Goal: Information Seeking & Learning: Find specific fact

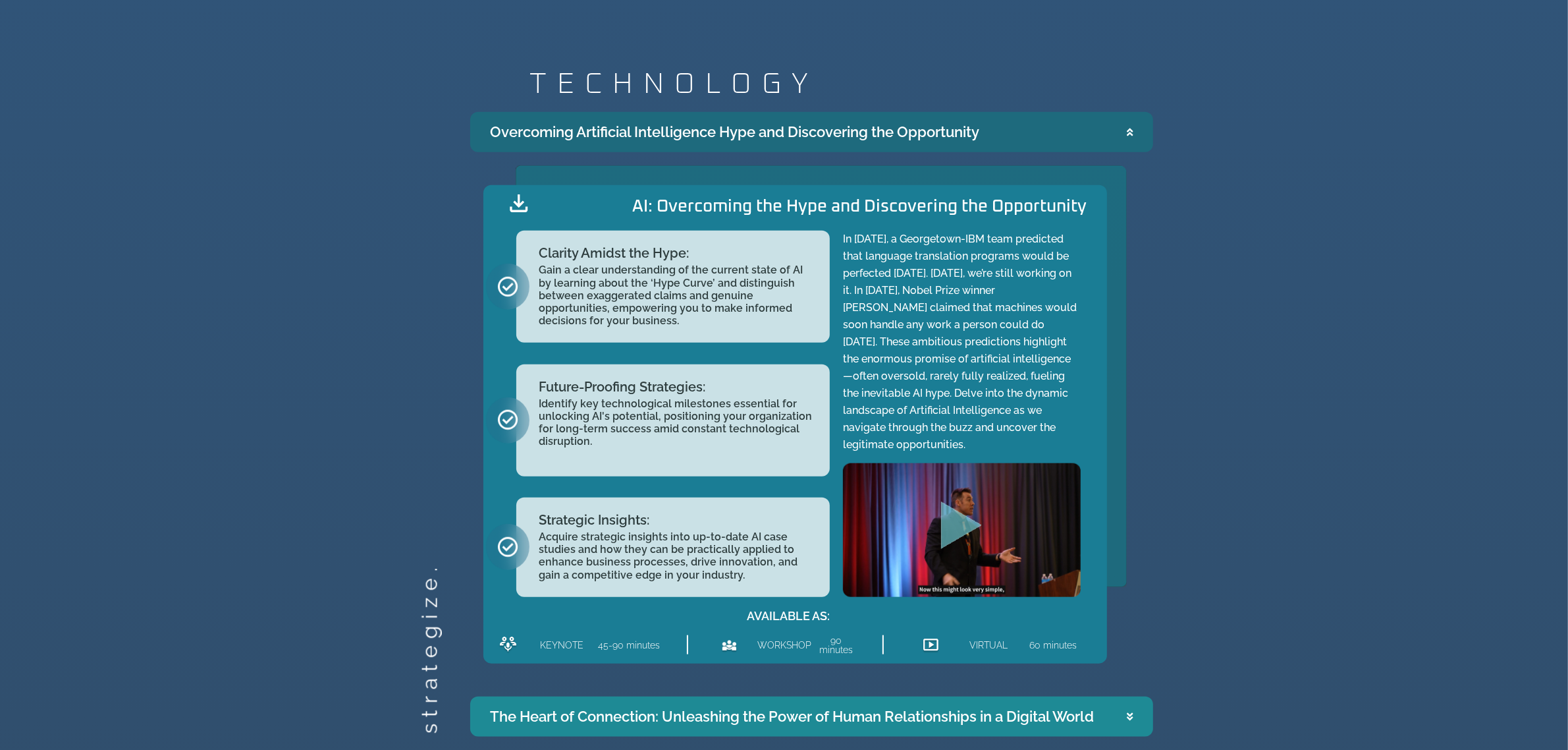
click at [1134, 139] on summary "Overcoming Artificial Intelligence Hype and Discovering the Opportunity" at bounding box center [811, 132] width 683 height 40
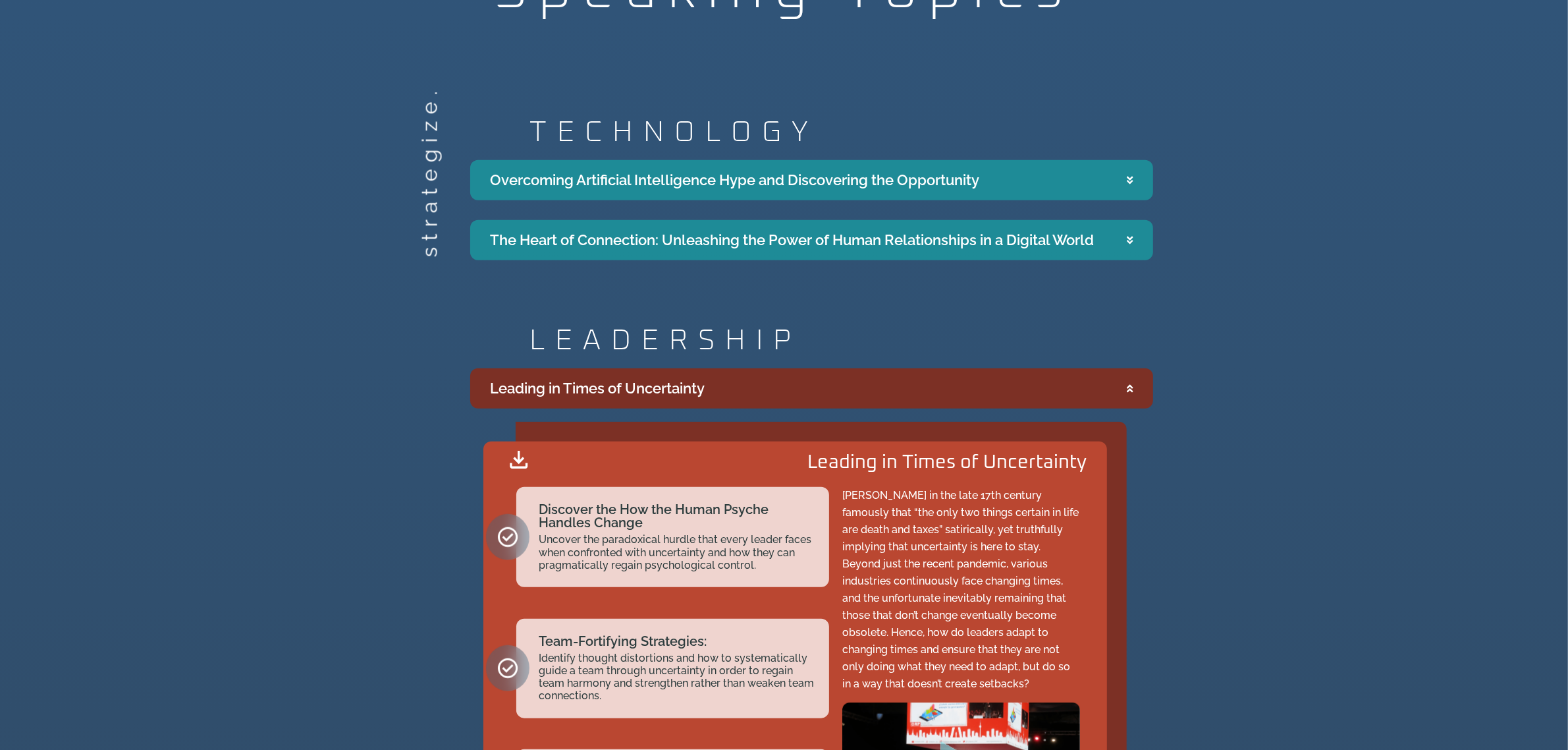
scroll to position [1606, 0]
click at [1137, 386] on summary "Leading in Times of Uncertainty" at bounding box center [811, 387] width 683 height 40
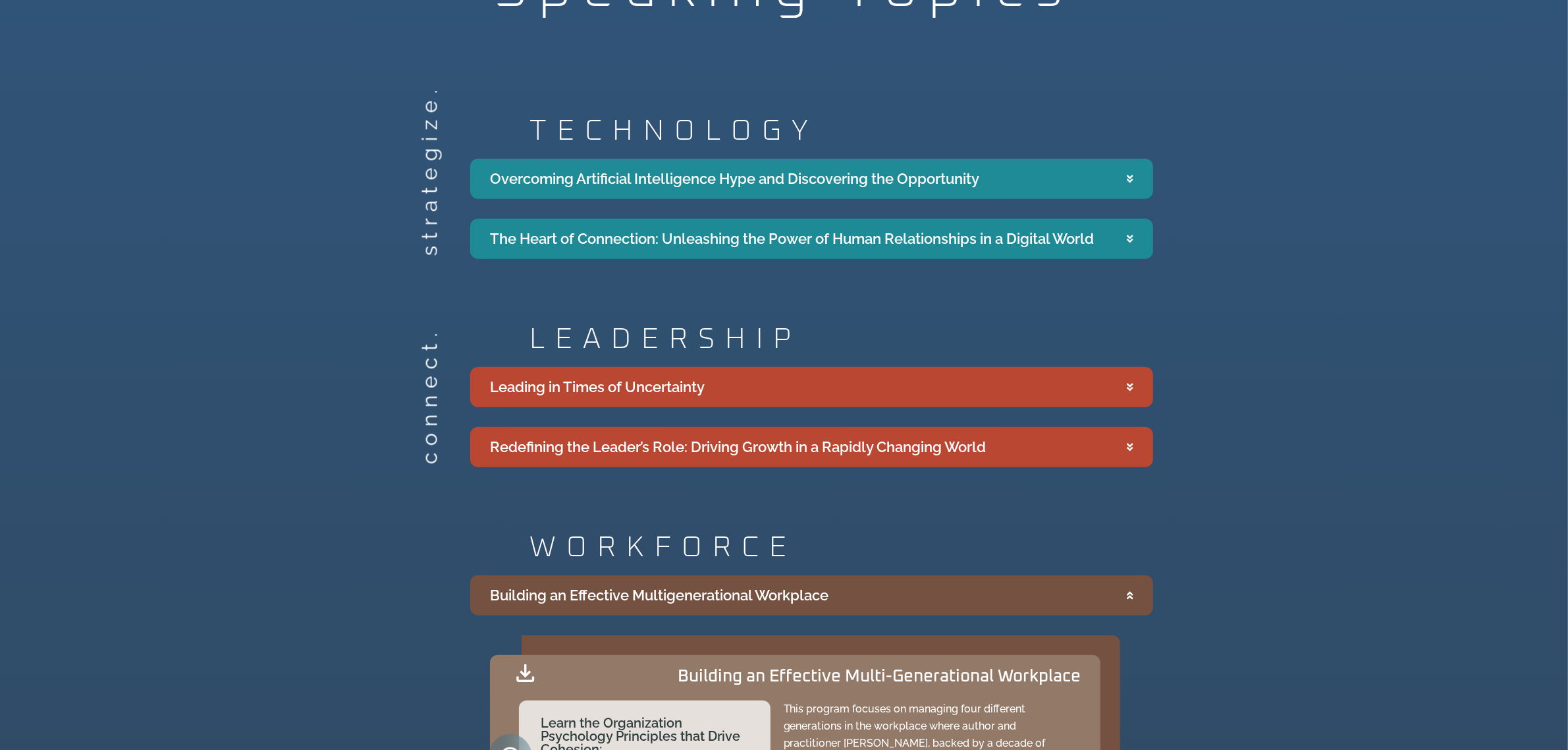
click at [1123, 600] on summary "Building an Effective Multigenerational Workplace" at bounding box center [811, 596] width 683 height 40
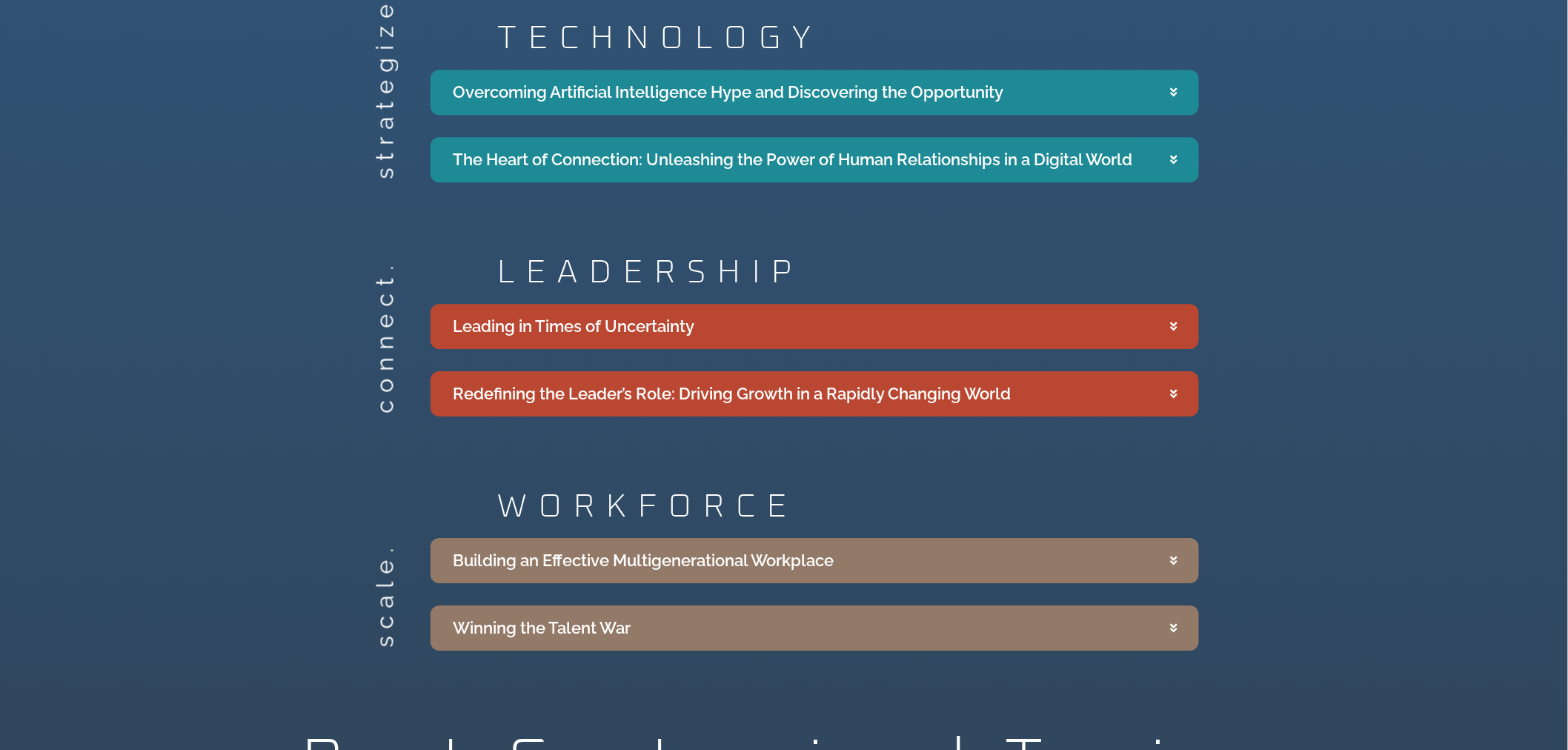
scroll to position [1724, 0]
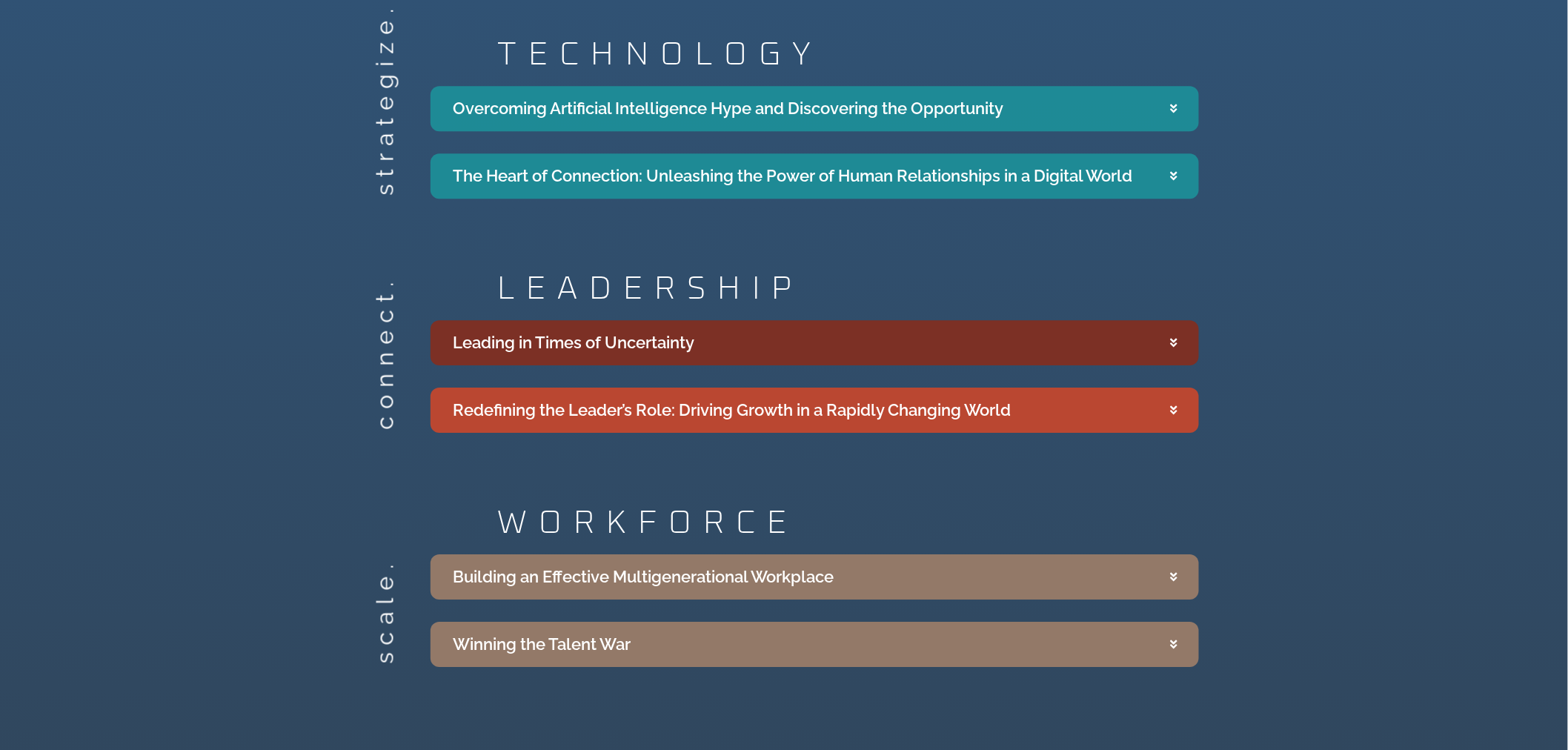
click at [820, 342] on summary "Leading in Times of Uncertainty" at bounding box center [814, 343] width 768 height 45
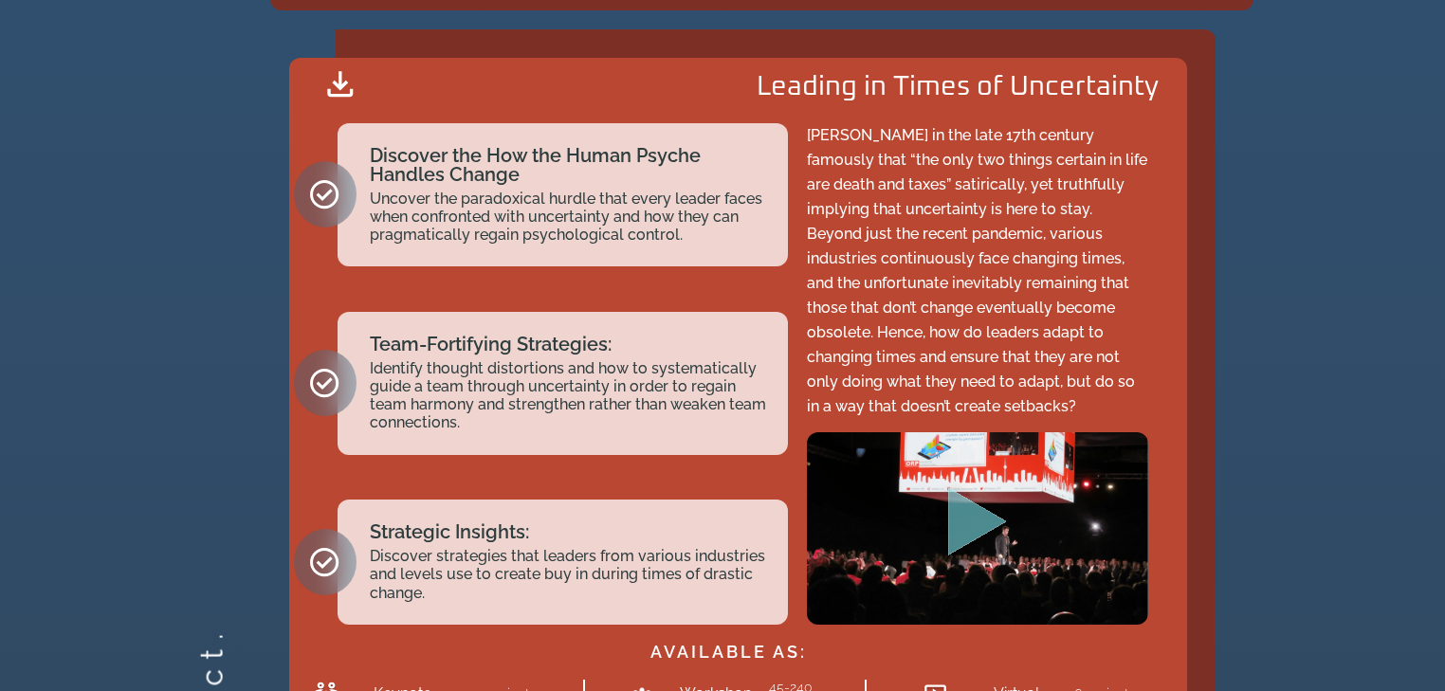
scroll to position [2370, 0]
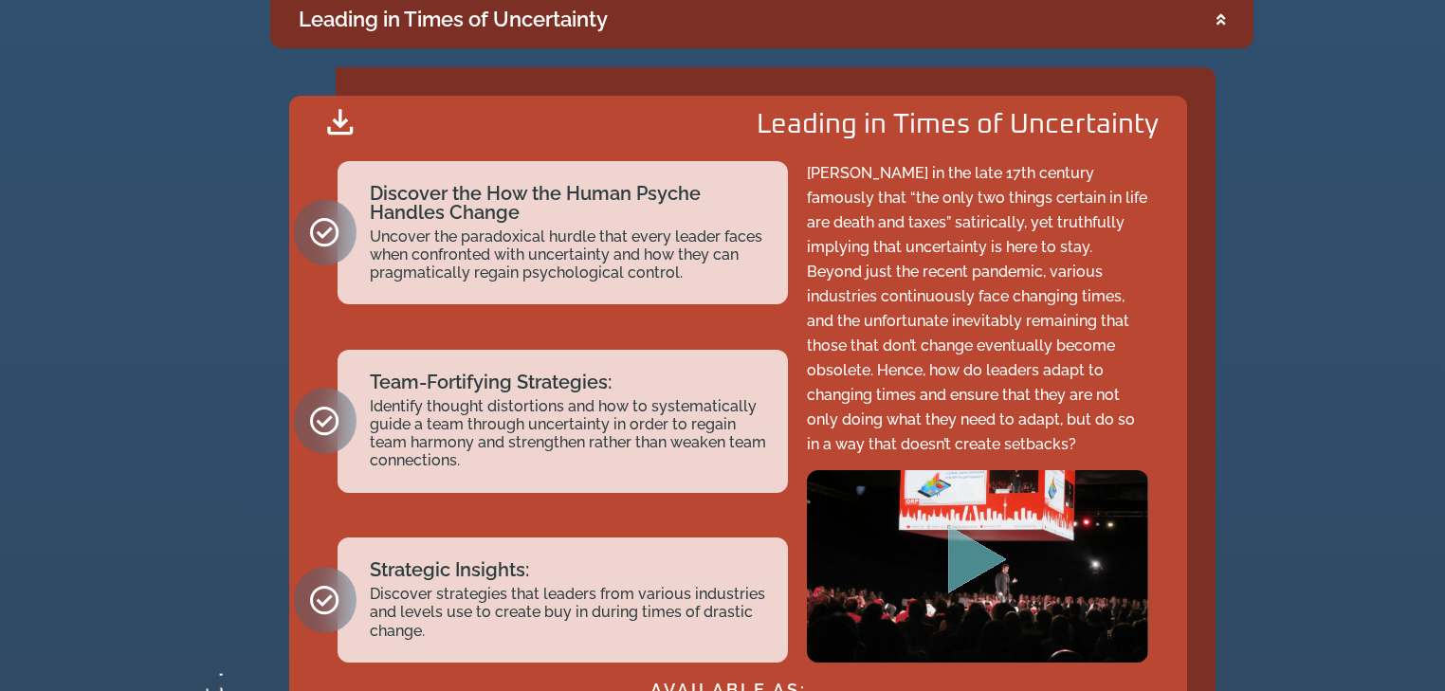
click at [1227, 21] on summary "Leading in Times of Uncertainty" at bounding box center [761, 20] width 983 height 58
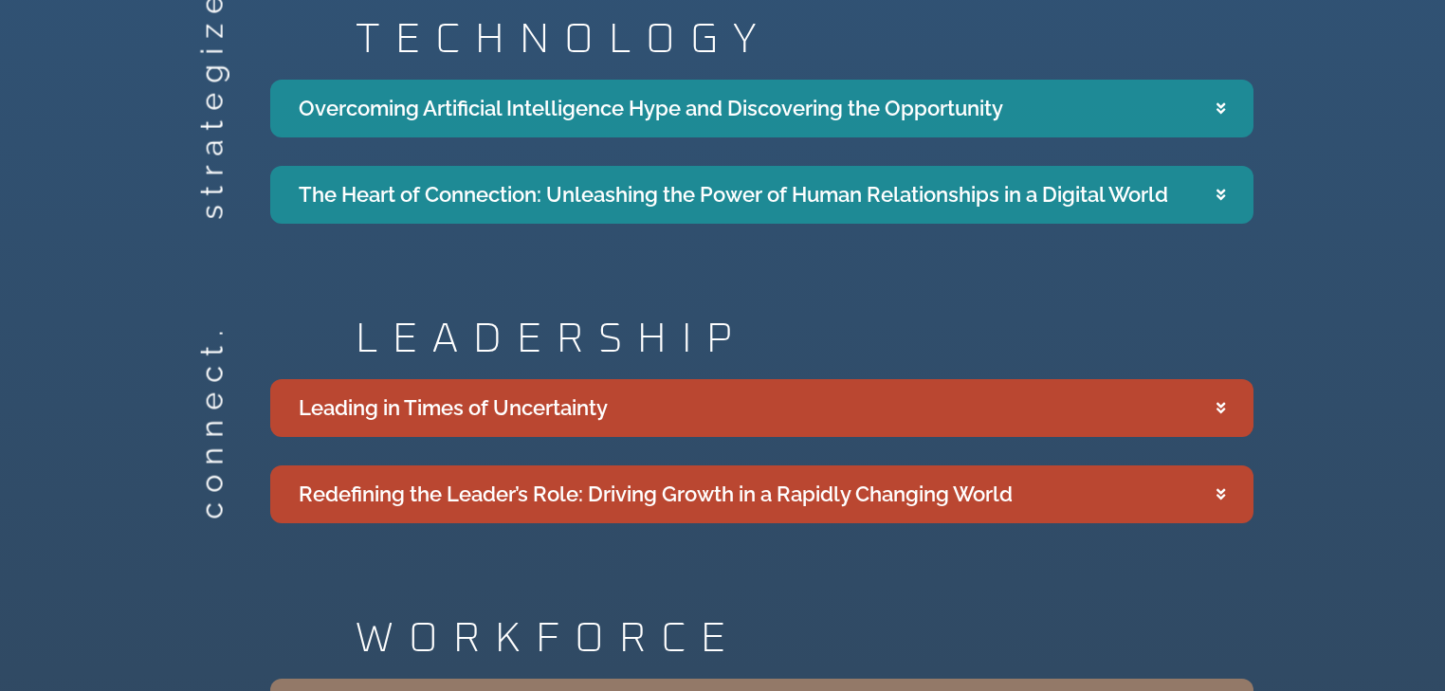
scroll to position [1885, 0]
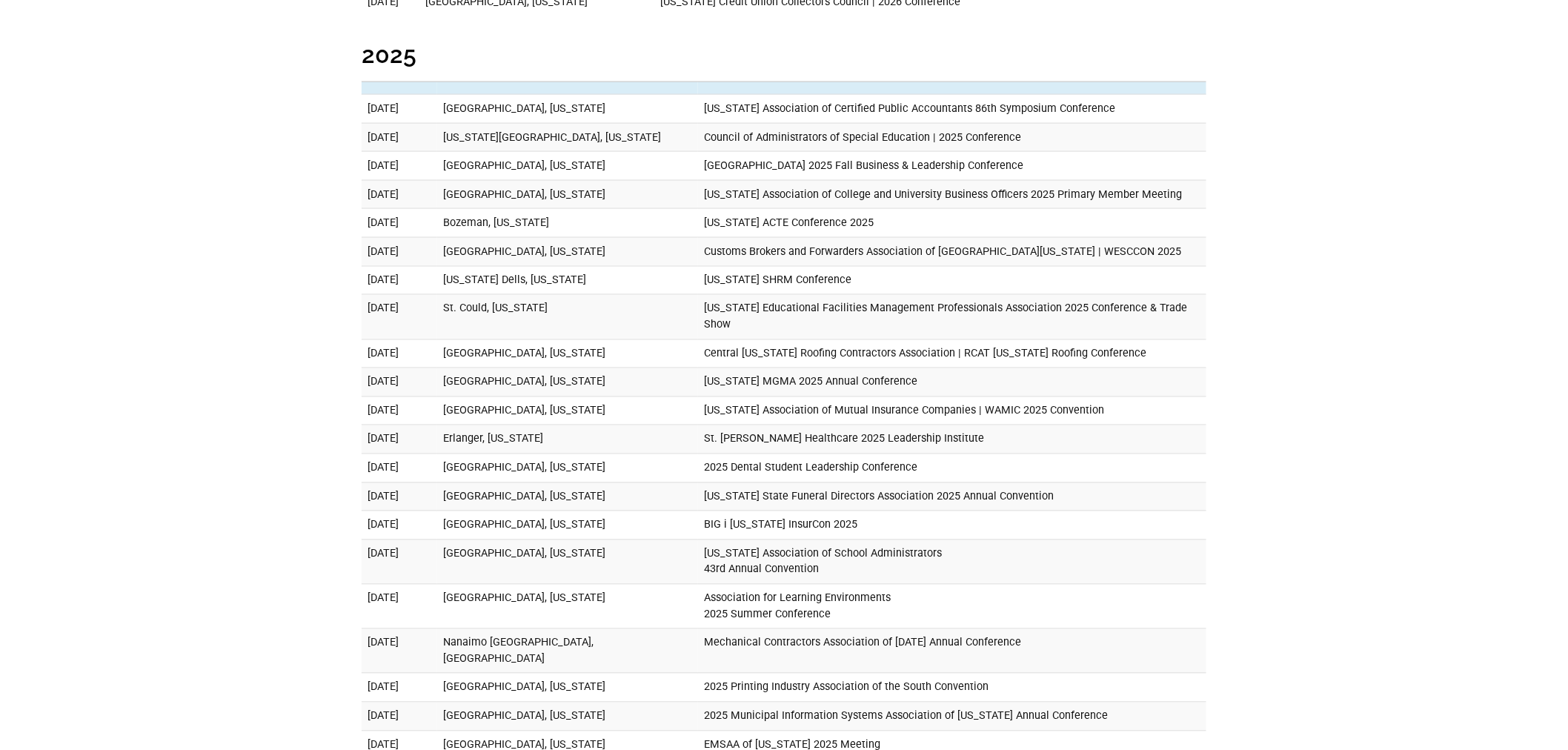
scroll to position [940, 0]
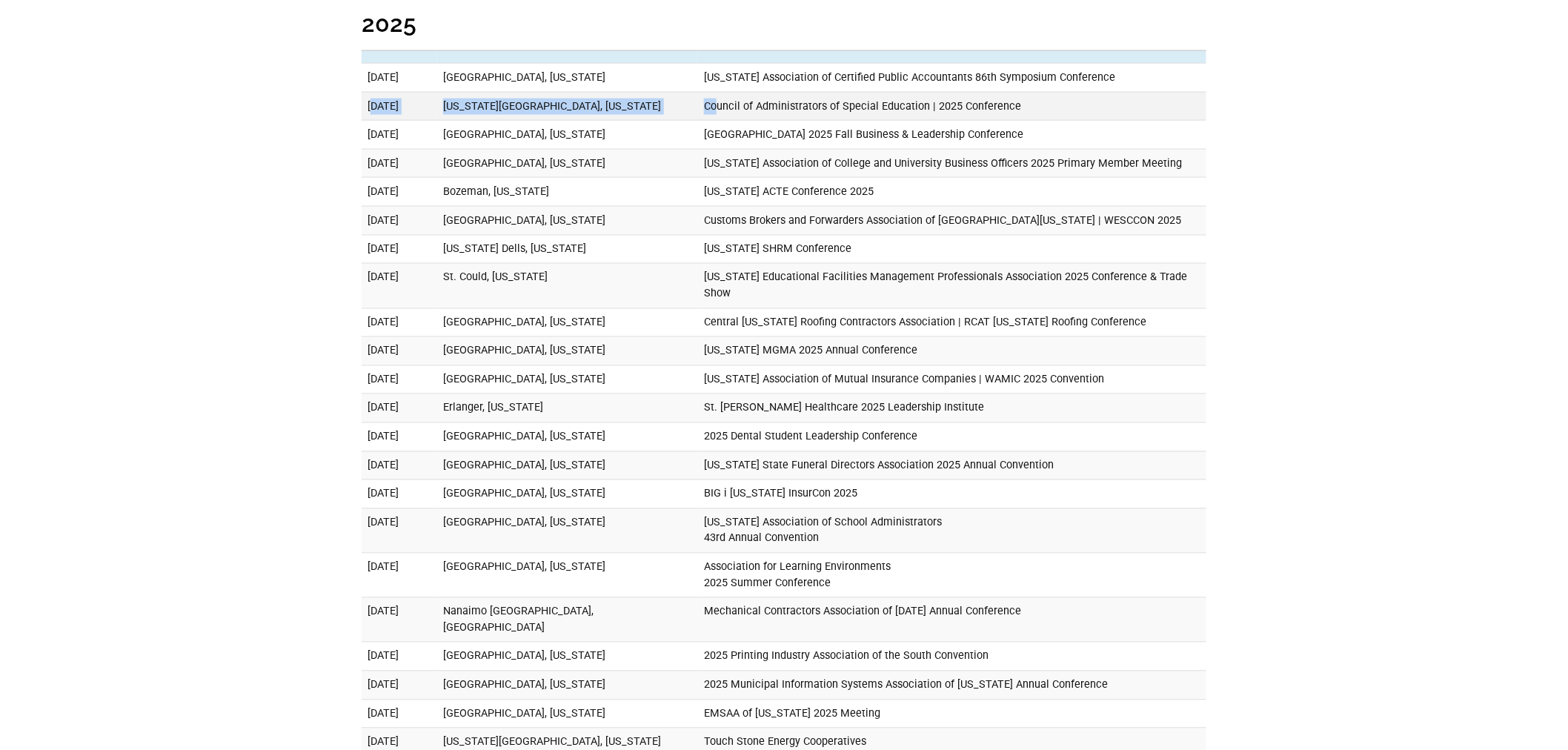
drag, startPoint x: 372, startPoint y: 111, endPoint x: 687, endPoint y: 116, distance: 315.0
click at [687, 116] on tr "November 5, 2025 Oklahoma City, Oklahoma Council of Administrators of Special E…" at bounding box center [784, 106] width 845 height 29
click at [698, 109] on td "Council of Administrators of Special Education | 2025 Conference" at bounding box center [952, 106] width 508 height 29
drag, startPoint x: 678, startPoint y: 107, endPoint x: 895, endPoint y: 107, distance: 217.0
click at [895, 107] on td "Council of Administrators of Special Education | 2025 Conference" at bounding box center [952, 106] width 508 height 29
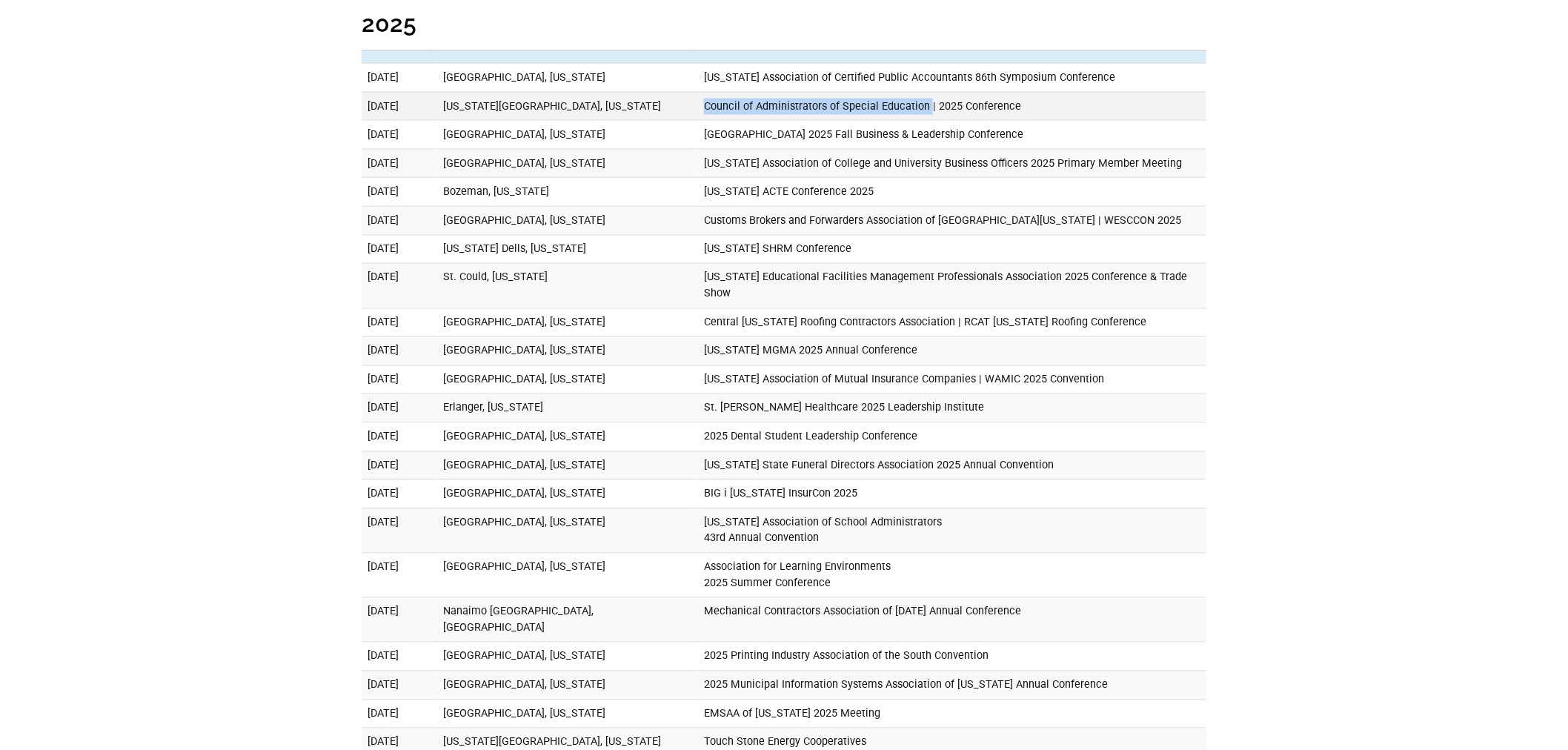
click at [698, 119] on td "Council of Administrators of Special Education | 2025 Conference" at bounding box center [952, 106] width 508 height 29
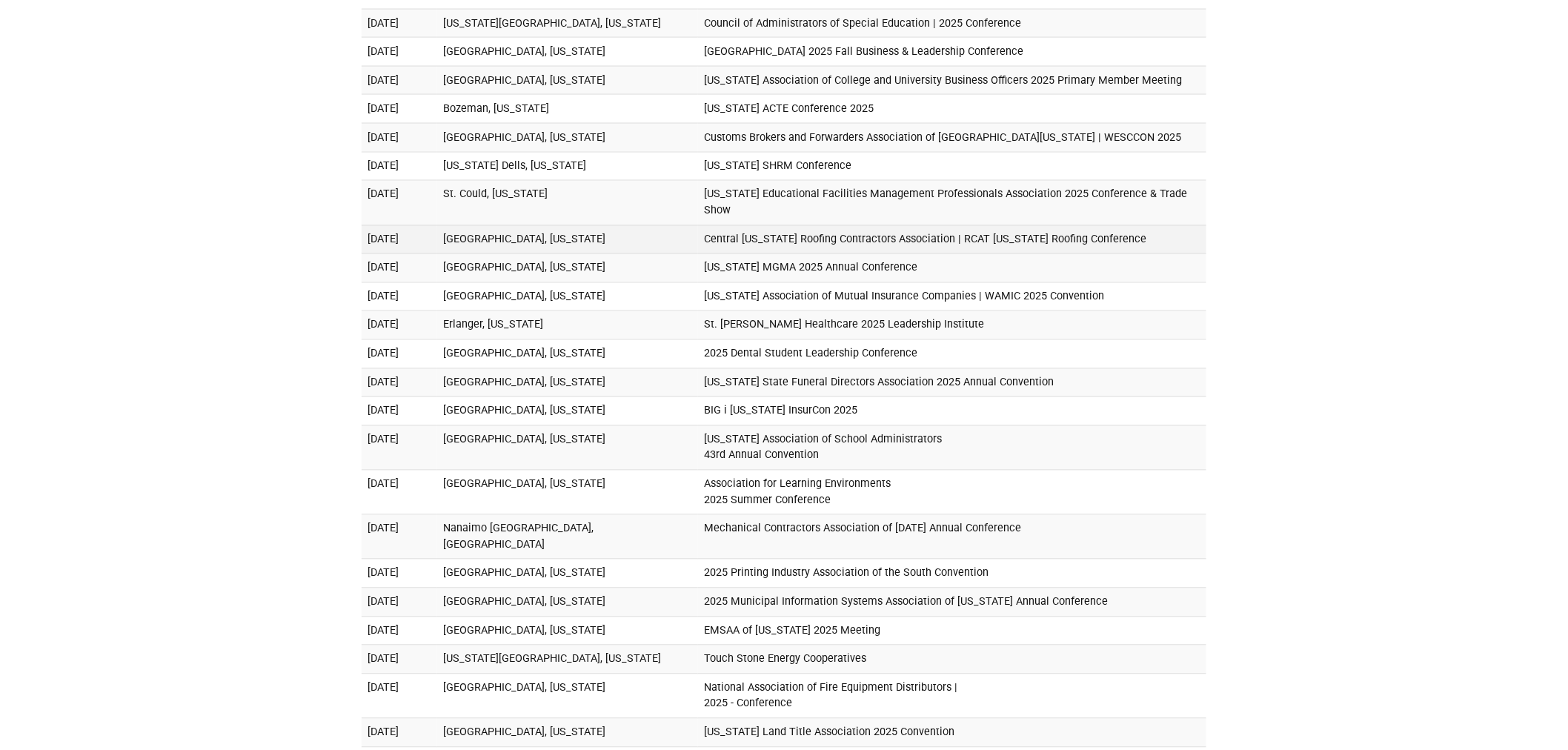
scroll to position [1106, 0]
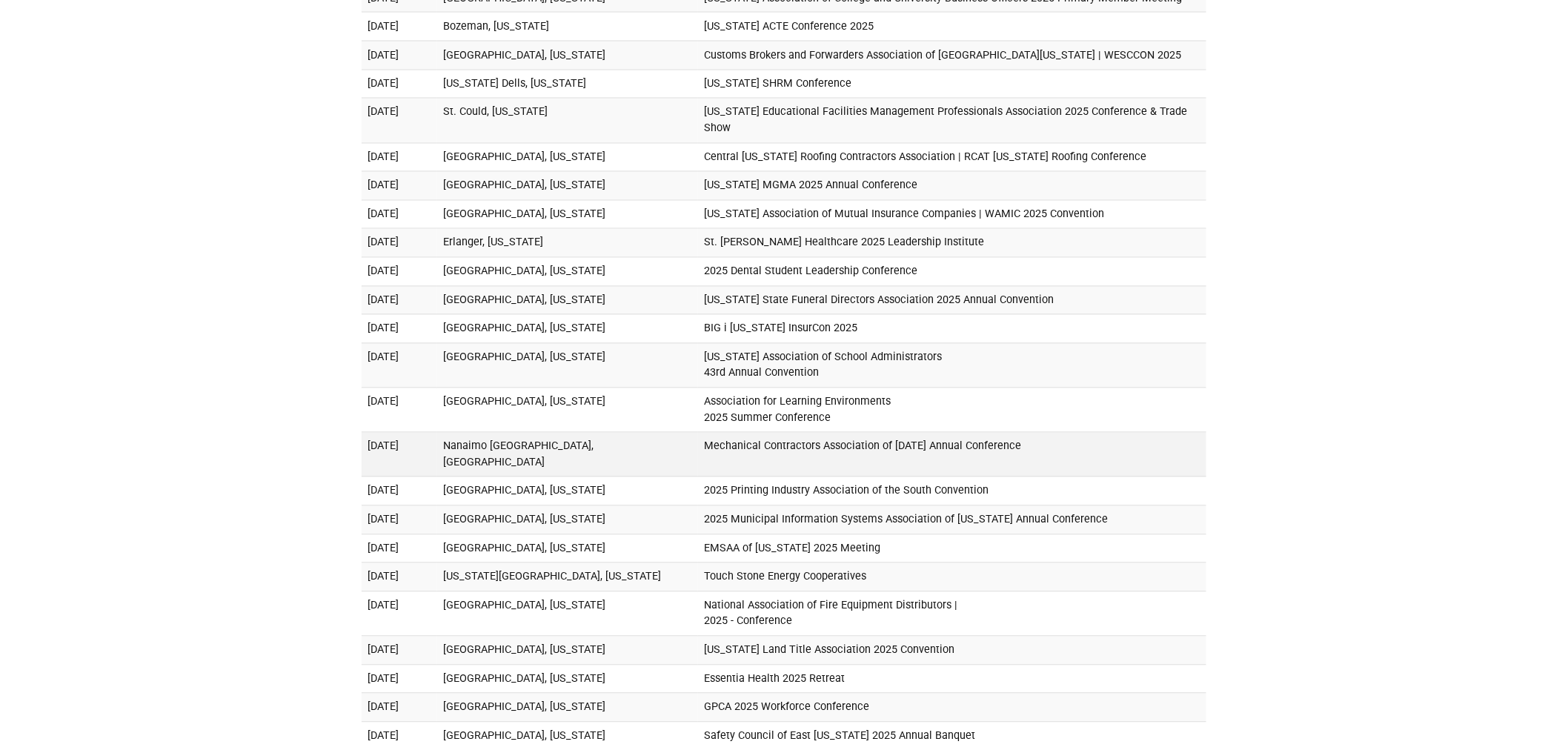
click at [731, 436] on td "Mechanical Contractors Association of BC 2025 Annual Conference" at bounding box center [952, 455] width 508 height 45
click at [723, 436] on td "Mechanical Contractors Association of BC 2025 Annual Conference" at bounding box center [952, 455] width 508 height 45
click at [760, 435] on td "Mechanical Contractors Association of BC 2025 Annual Conference" at bounding box center [952, 455] width 508 height 45
click at [759, 435] on td "Mechanical Contractors Association of BC 2025 Annual Conference" at bounding box center [952, 455] width 508 height 45
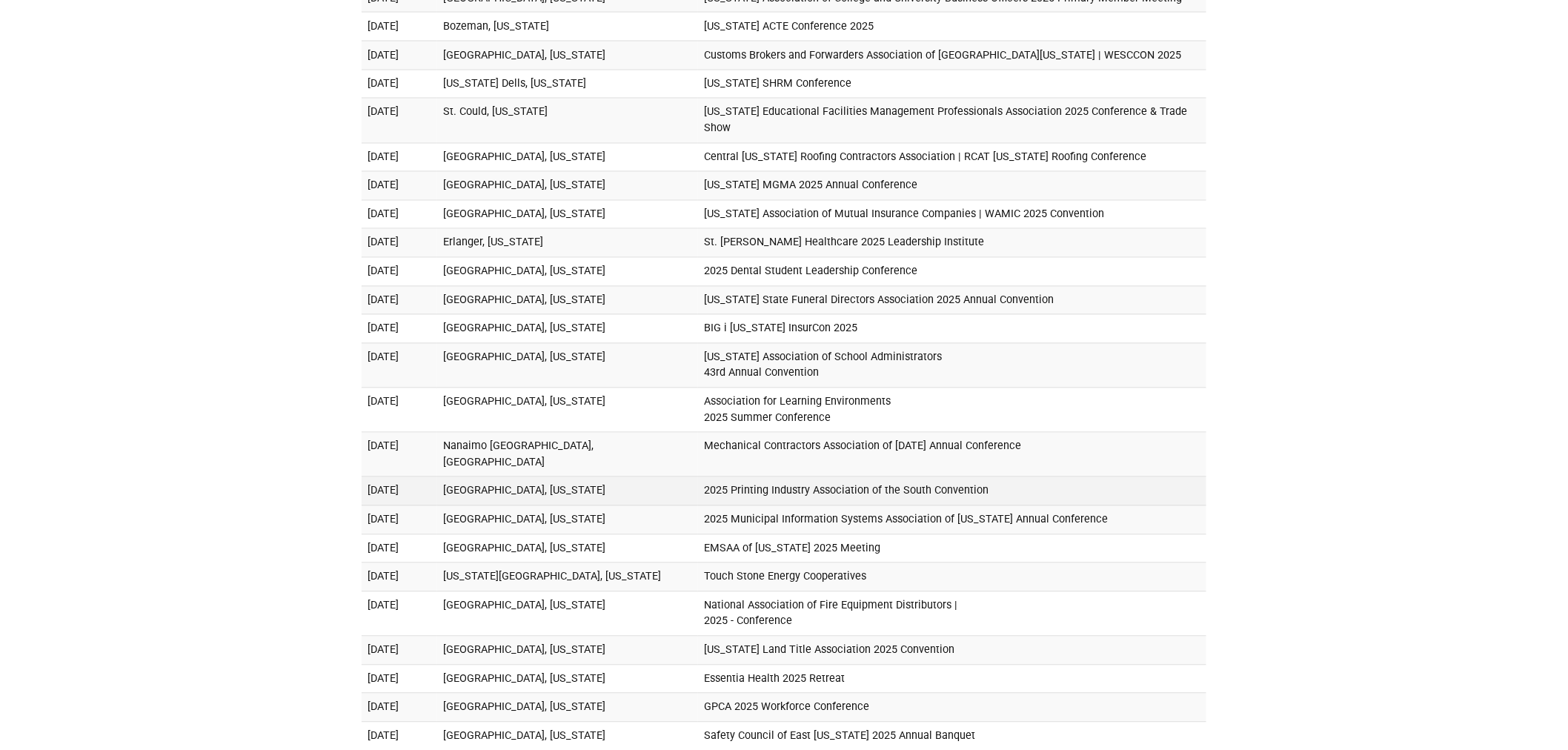
click at [736, 478] on td "2025 Printing Industry Association of the South Convention" at bounding box center [952, 492] width 508 height 29
click at [730, 478] on td "2025 Printing Industry Association of the South Convention" at bounding box center [952, 492] width 508 height 29
click at [736, 507] on td "2025 Municipal Information Systems Association of California Annual Conference" at bounding box center [952, 521] width 508 height 29
click at [736, 507] on td "2025 Municipal Information Systems Association of California Annual Conference" at bounding box center [952, 521] width 508 height 29
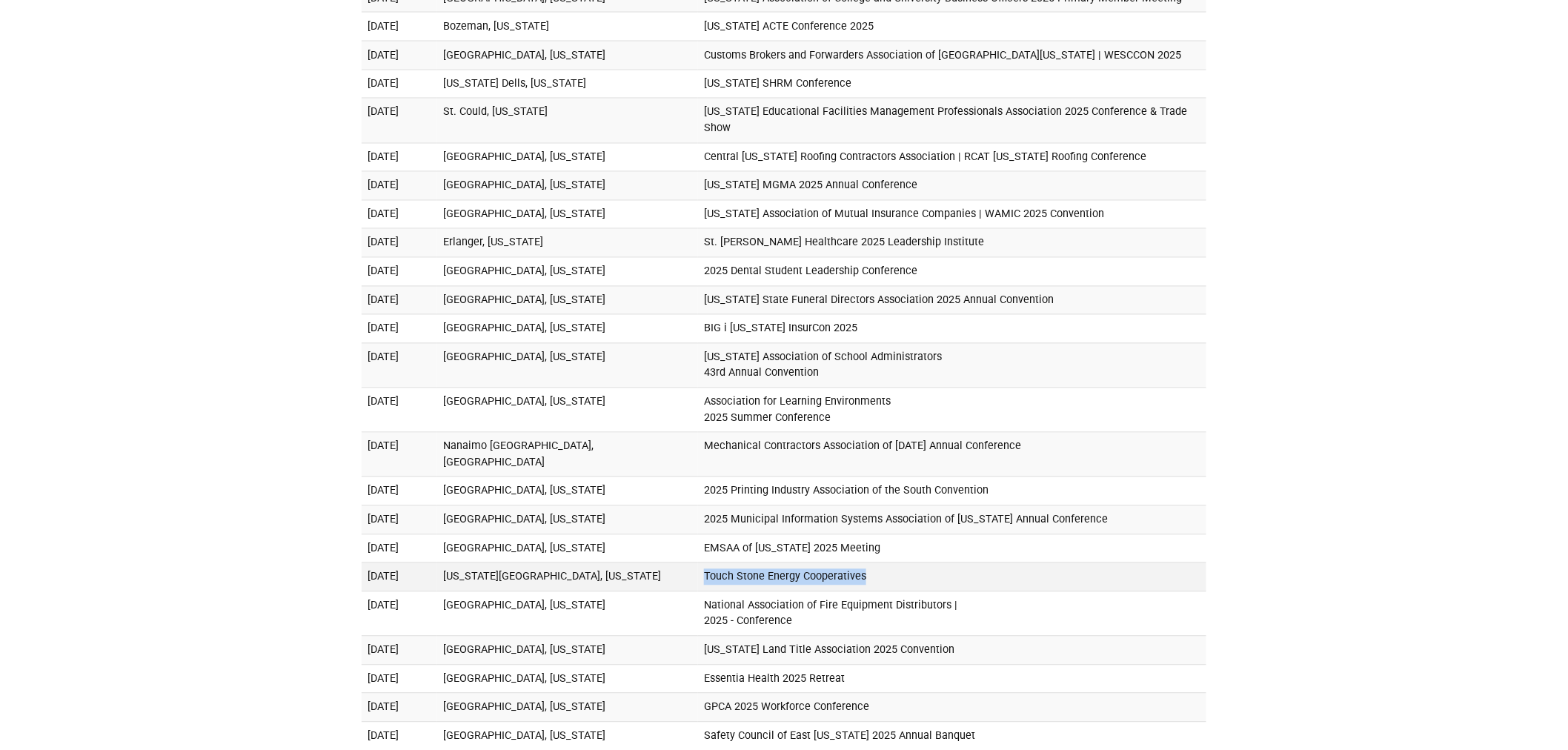
drag, startPoint x: 776, startPoint y: 549, endPoint x: 693, endPoint y: 540, distance: 83.5
click at [698, 564] on td "Touch Stone Energy Cooperatives" at bounding box center [952, 578] width 508 height 29
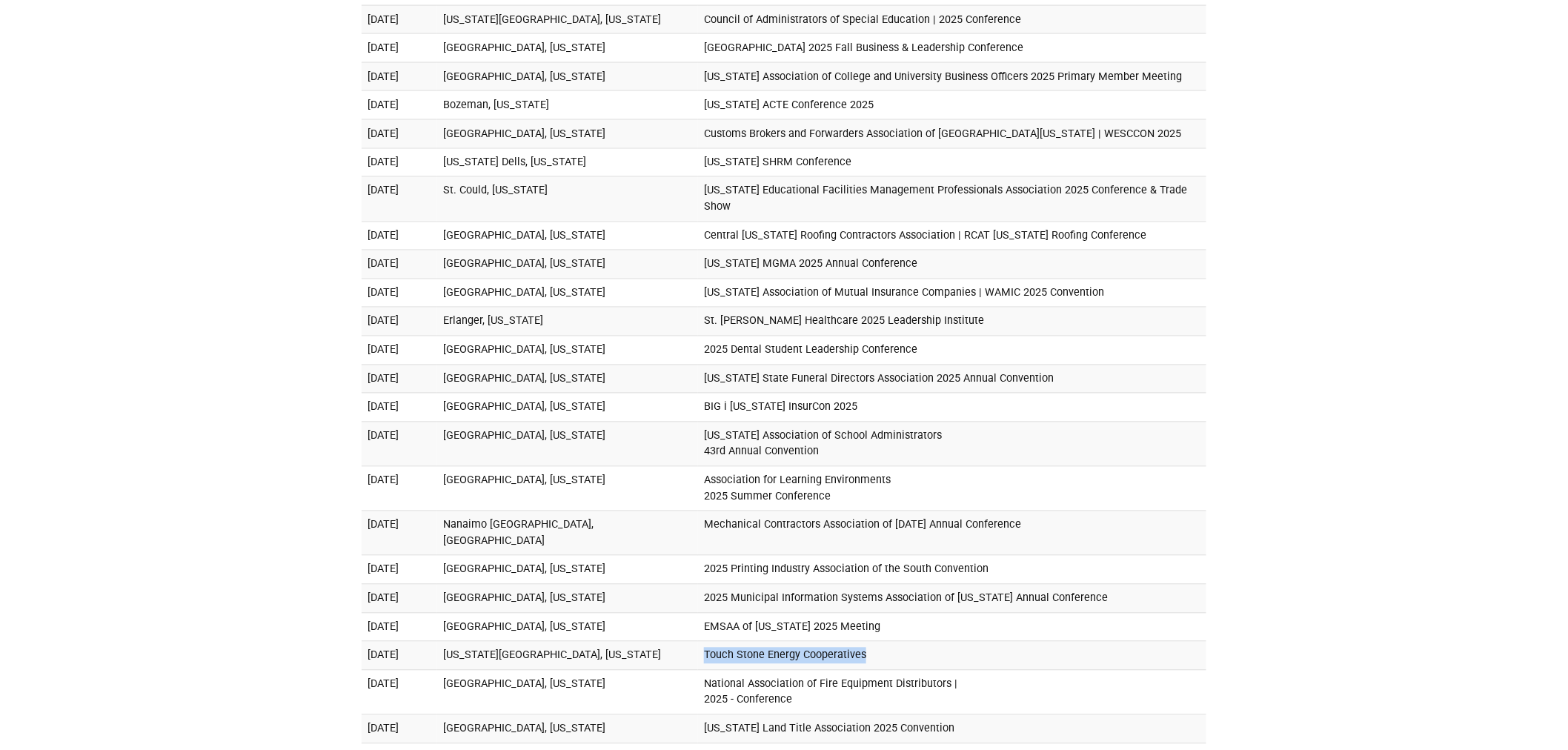
scroll to position [980, 0]
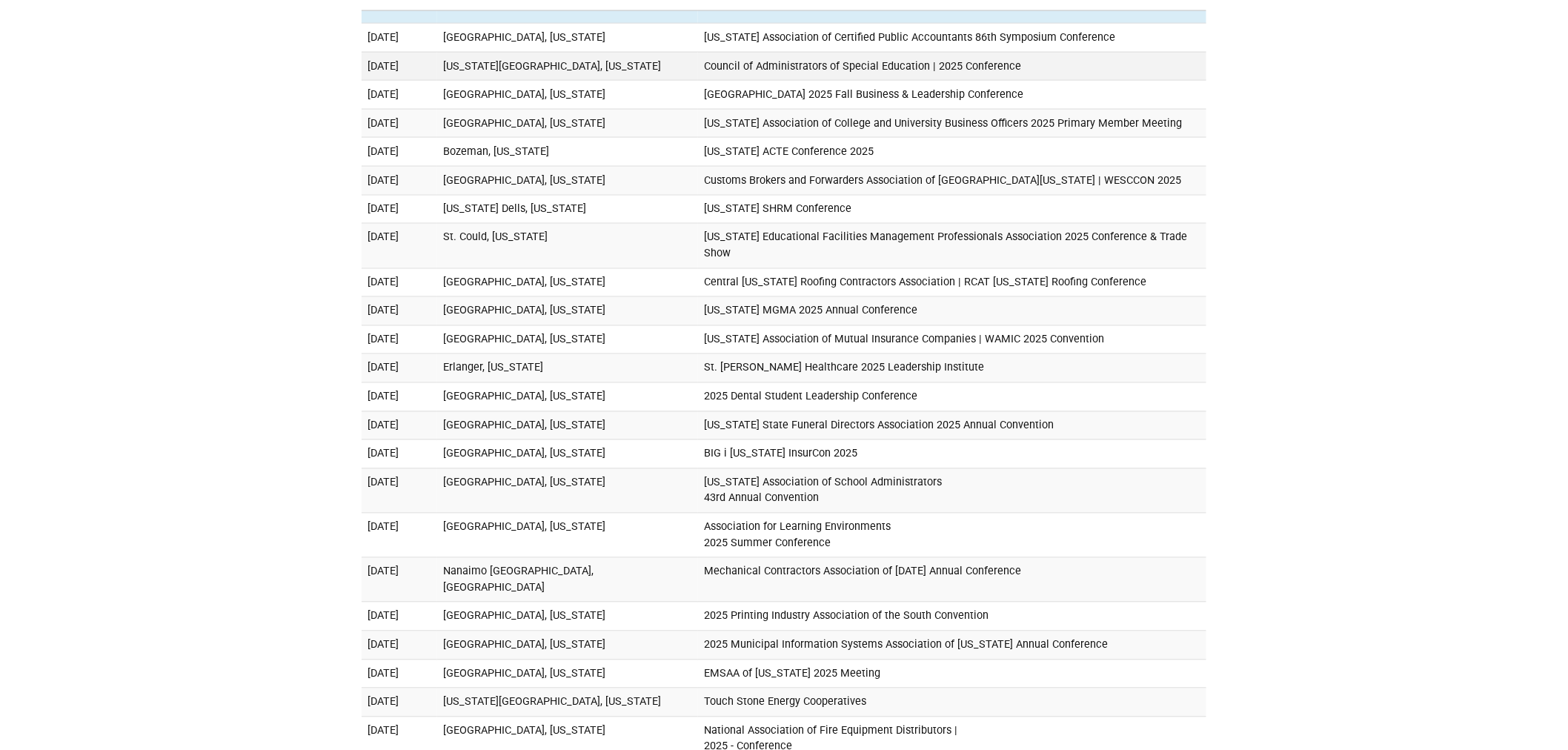
click at [698, 66] on td "Council of Administrators of Special Education | 2025 Conference" at bounding box center [952, 66] width 508 height 29
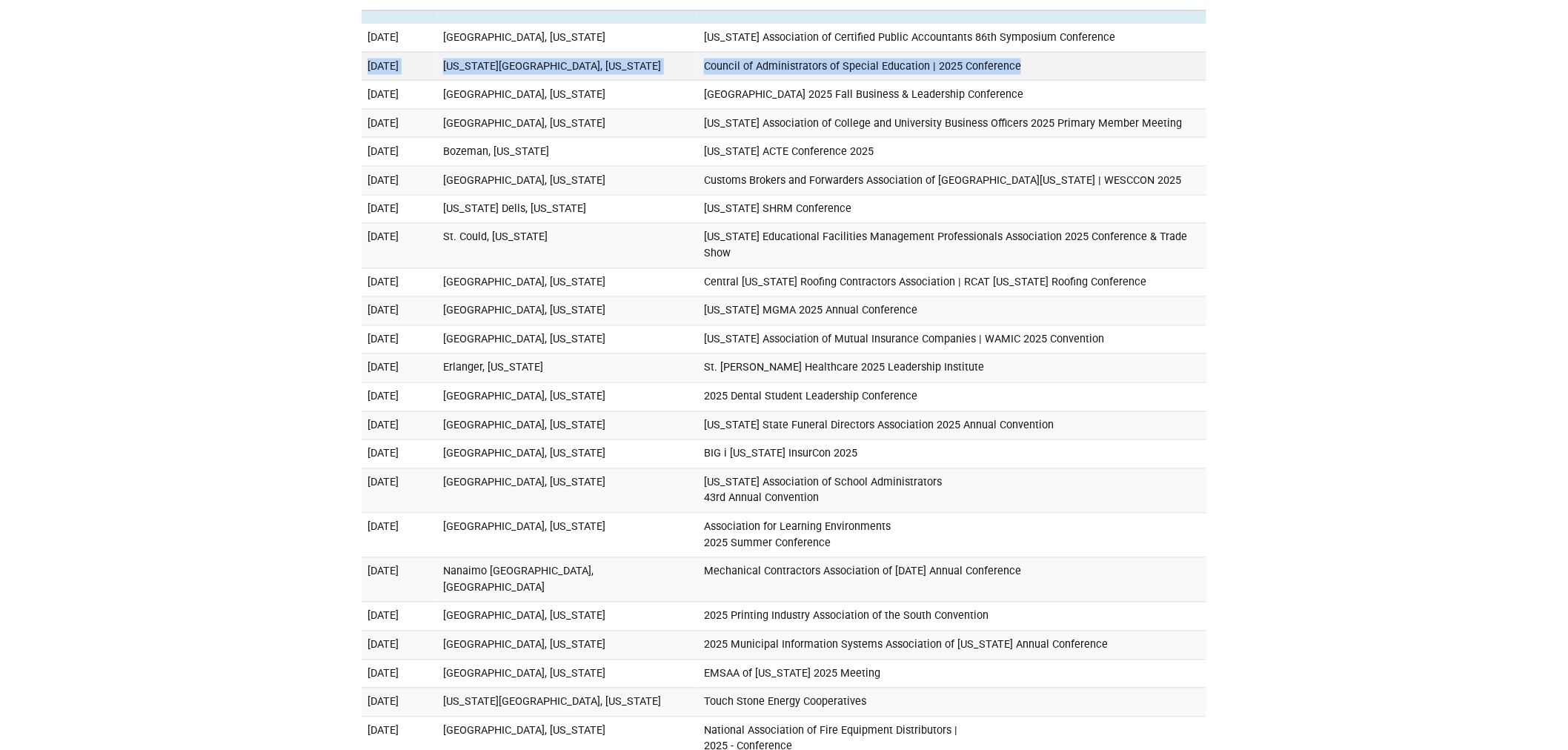
drag, startPoint x: 1042, startPoint y: 60, endPoint x: 365, endPoint y: 66, distance: 677.0
click at [365, 66] on tr "November 5, 2025 Oklahoma City, Oklahoma Council of Administrators of Special E…" at bounding box center [784, 66] width 845 height 29
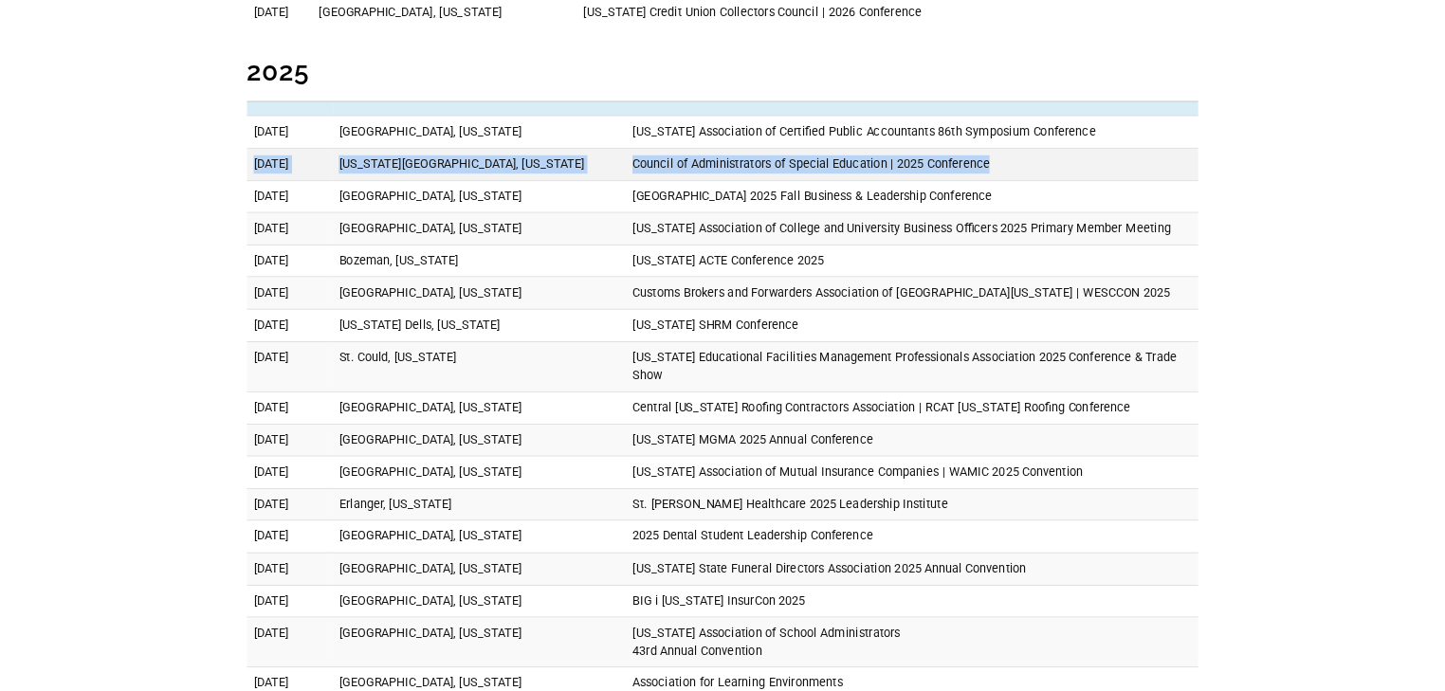
scroll to position [994, 0]
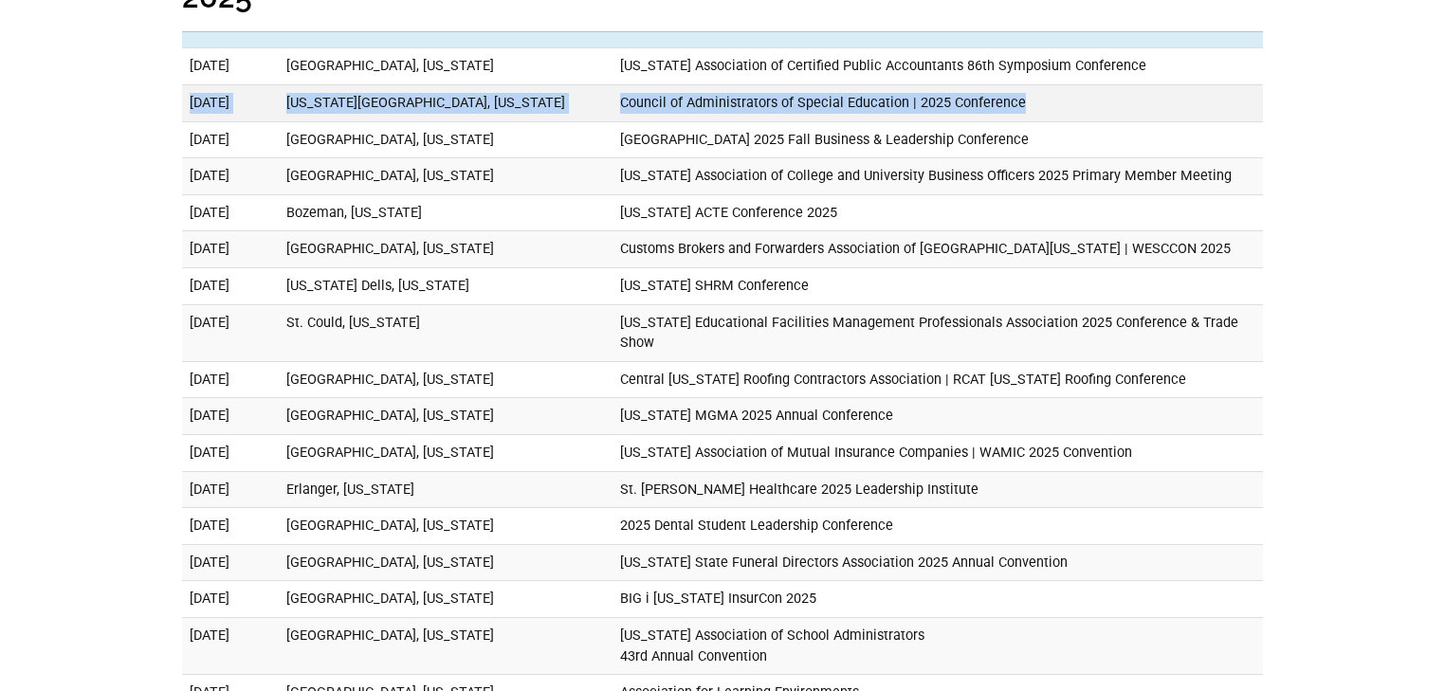
click at [612, 98] on td "Council of Administrators of Special Education | 2025 Conference" at bounding box center [937, 102] width 650 height 37
drag, startPoint x: 586, startPoint y: 99, endPoint x: 862, endPoint y: 97, distance: 275.9
click at [862, 97] on td "Council of Administrators of Special Education | 2025 Conference" at bounding box center [937, 102] width 650 height 37
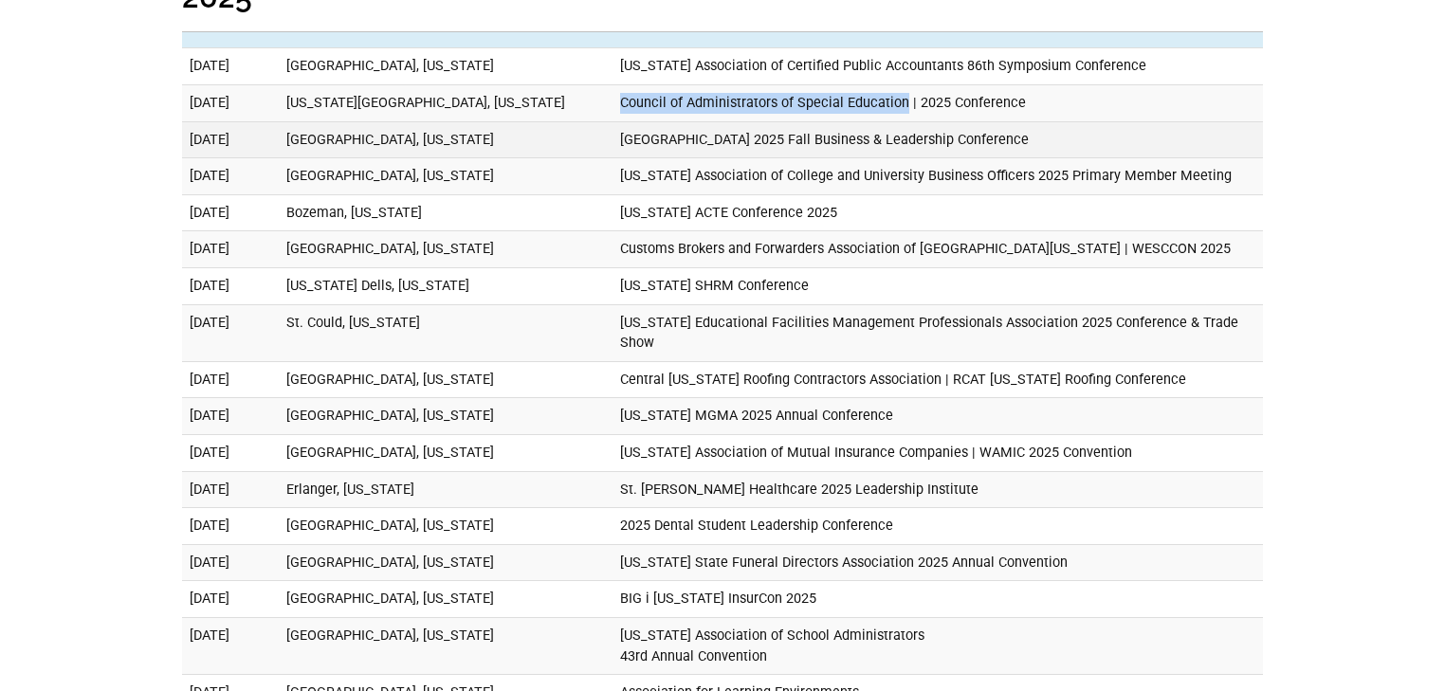
copy td "Council of Administrators of Special Education"
